Goal: Understand process/instructions: Learn how to perform a task or action

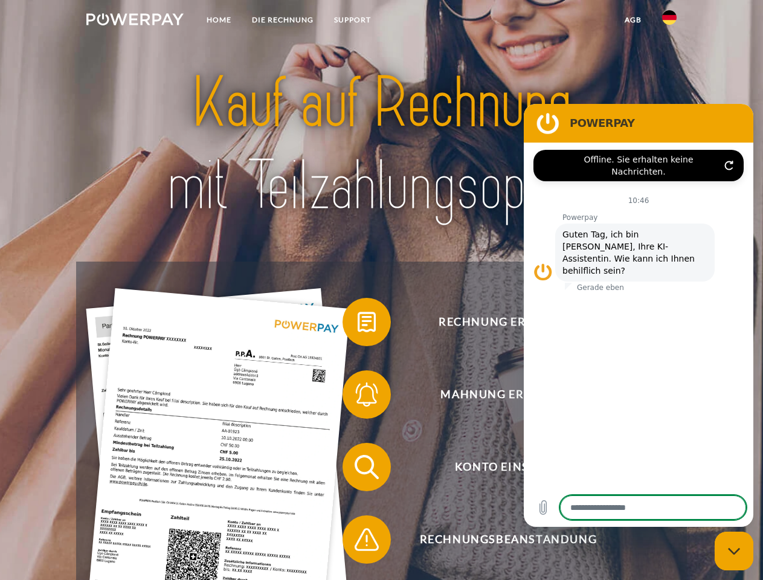
click at [135, 21] on img at bounding box center [134, 19] width 97 height 12
click at [669, 21] on img at bounding box center [669, 17] width 15 height 15
click at [633, 20] on link "agb" at bounding box center [632, 20] width 37 height 22
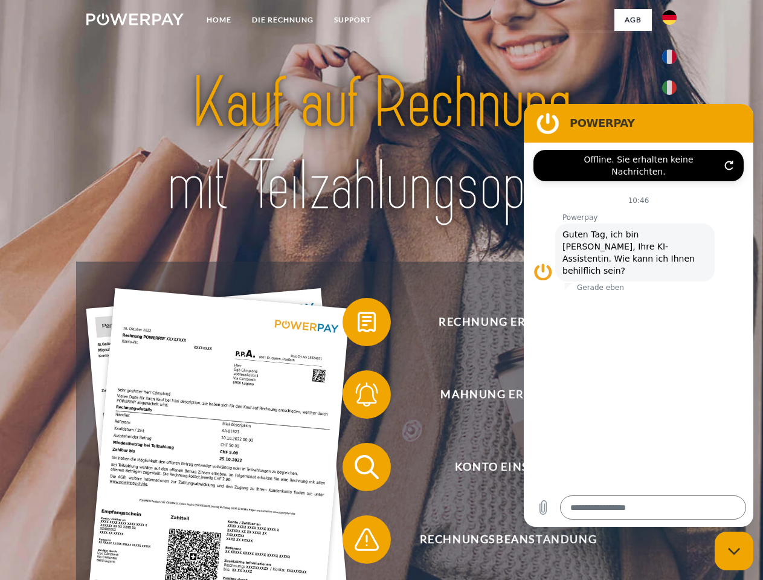
type textarea "*"
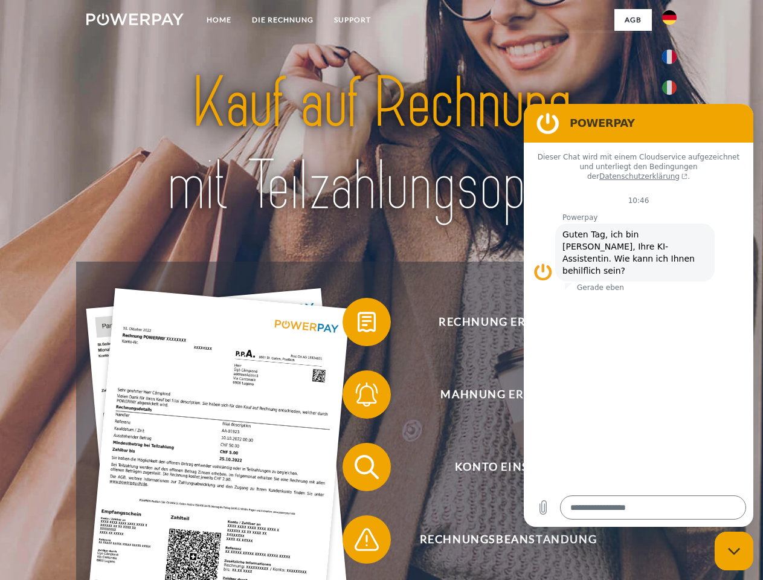
click at [358, 324] on span at bounding box center [348, 322] width 60 height 60
